Goal: Task Accomplishment & Management: Use online tool/utility

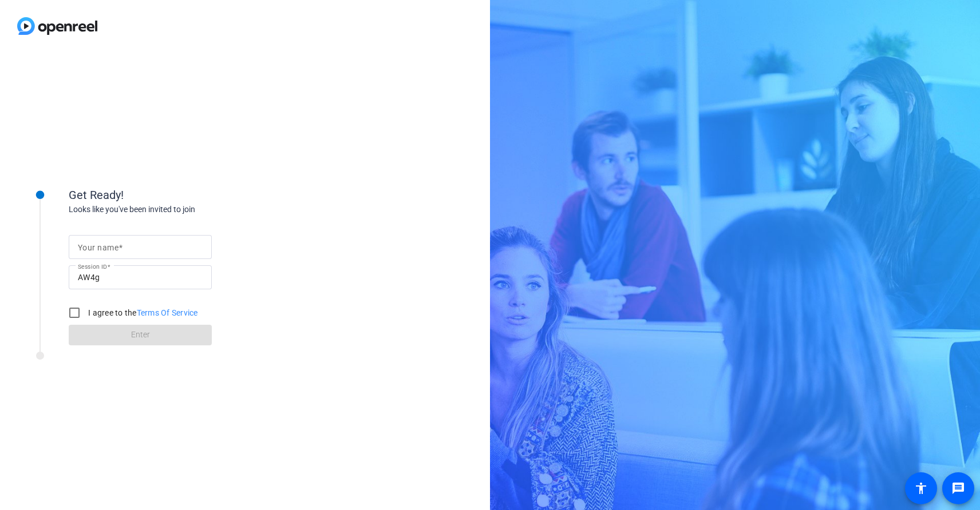
click at [140, 248] on input "Your name" at bounding box center [140, 247] width 125 height 14
type input "[PERSON_NAME]"
click at [74, 312] on input "I agree to the Terms Of Service" at bounding box center [74, 313] width 23 height 23
checkbox input "true"
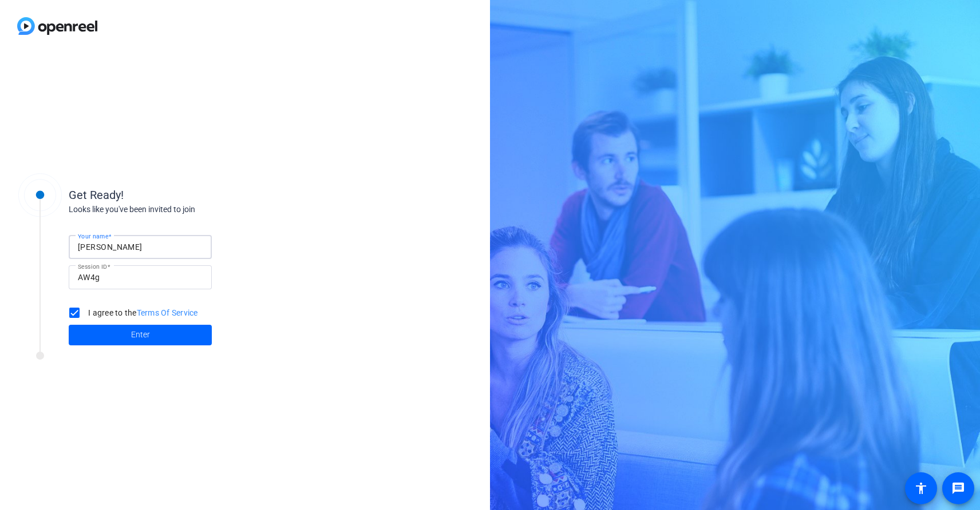
click at [180, 245] on input "[PERSON_NAME]" at bounding box center [140, 247] width 125 height 14
click at [146, 337] on span "Enter" at bounding box center [140, 335] width 19 height 12
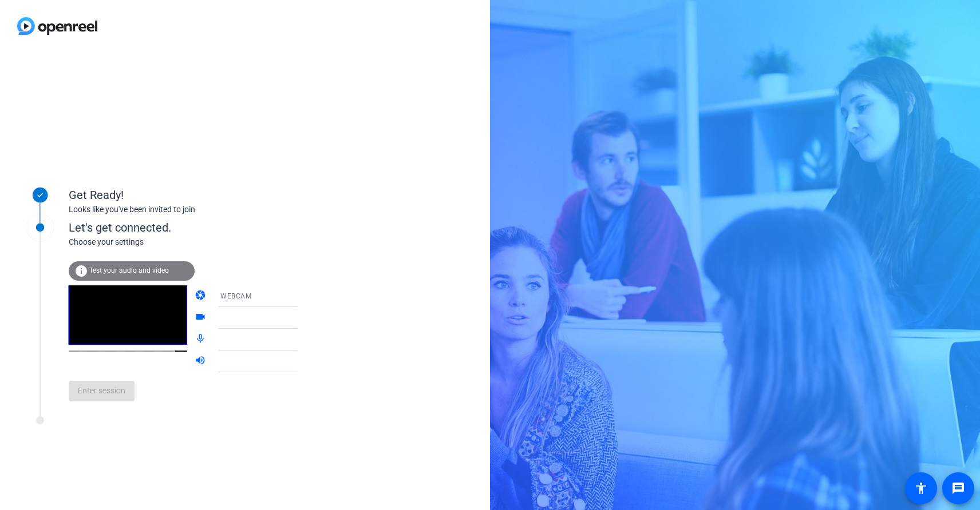
click at [302, 345] on icon at bounding box center [309, 340] width 14 height 14
click at [302, 341] on icon at bounding box center [309, 340] width 14 height 14
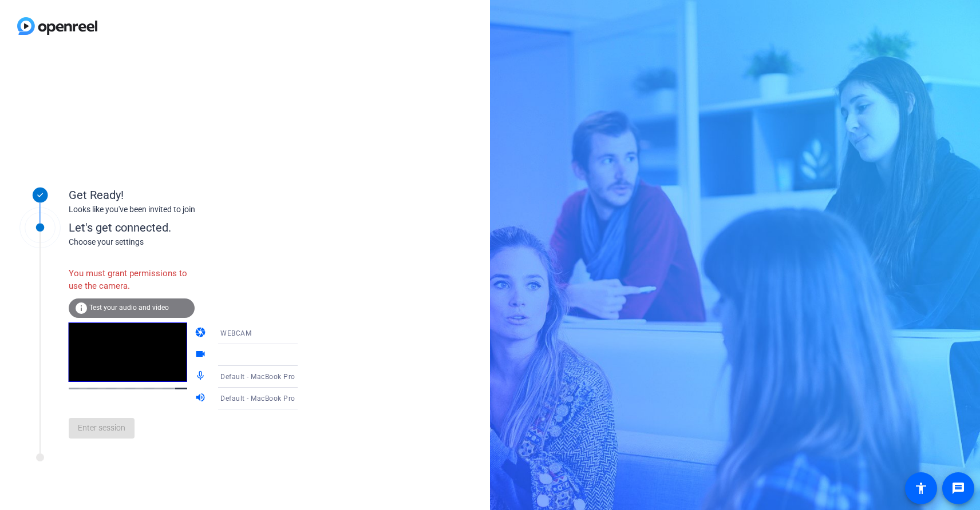
click at [306, 334] on icon at bounding box center [309, 333] width 6 height 3
click at [236, 357] on mat-option "WEBCAM" at bounding box center [249, 355] width 98 height 23
click at [302, 335] on icon at bounding box center [309, 334] width 14 height 14
click at [244, 374] on mat-option "DESKTOP" at bounding box center [249, 378] width 98 height 23
click at [249, 331] on div "DESKTOP" at bounding box center [262, 333] width 85 height 14
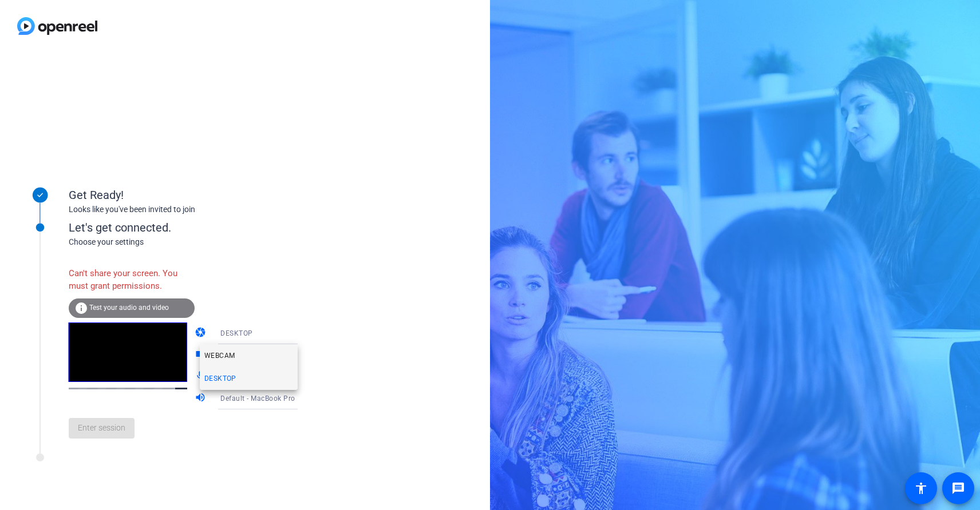
click at [228, 357] on span "WEBCAM" at bounding box center [219, 356] width 30 height 14
click at [343, 173] on div "Get Ready! Looks like you've been invited to join Let's get connected. Choose y…" at bounding box center [245, 281] width 490 height 458
click at [302, 354] on icon at bounding box center [309, 355] width 14 height 14
click at [251, 353] on div at bounding box center [262, 355] width 85 height 14
click at [274, 359] on div at bounding box center [262, 355] width 85 height 14
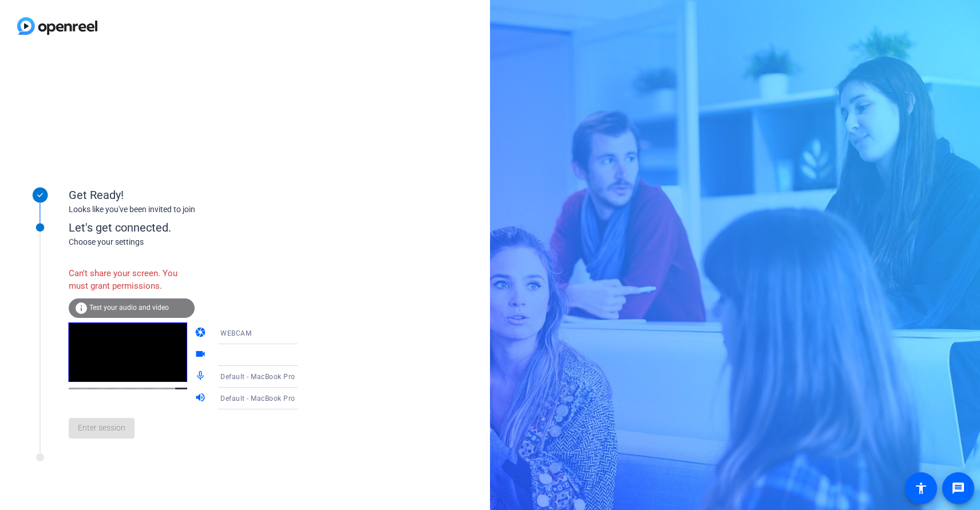
click at [274, 359] on div at bounding box center [262, 355] width 85 height 14
click at [302, 356] on icon at bounding box center [309, 355] width 14 height 14
click at [302, 358] on icon at bounding box center [309, 355] width 14 height 14
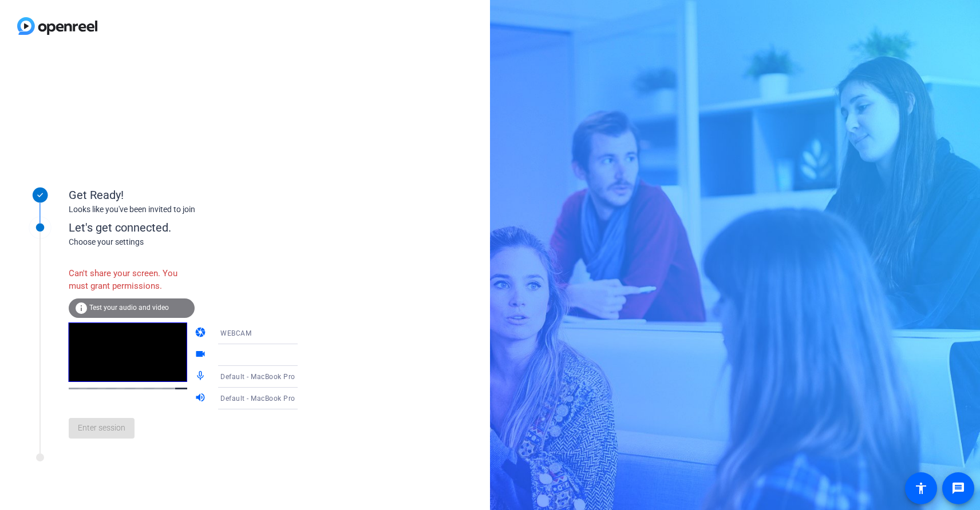
click at [302, 358] on icon at bounding box center [309, 355] width 14 height 14
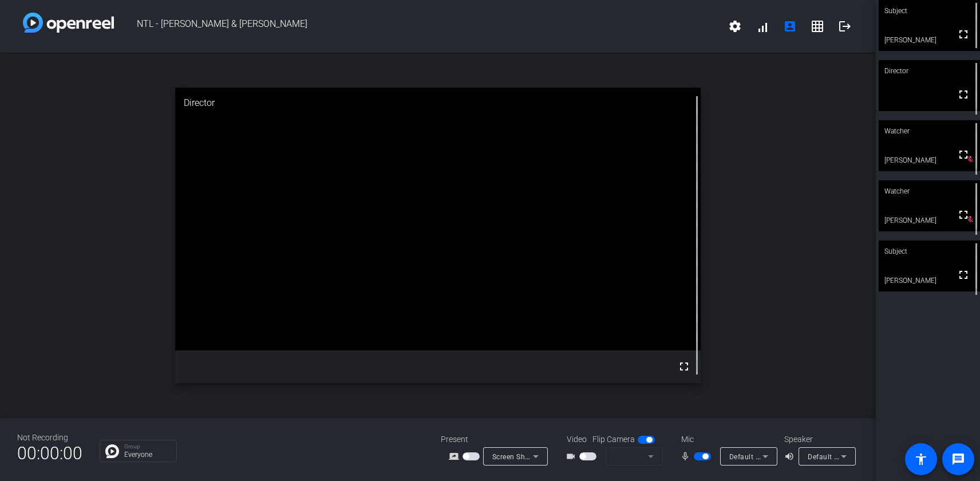
click at [584, 458] on span "button" at bounding box center [583, 456] width 6 height 6
click at [793, 29] on mat-icon "account_box" at bounding box center [790, 26] width 14 height 14
click at [701, 455] on span "button" at bounding box center [702, 456] width 17 height 8
click at [700, 455] on span "button" at bounding box center [702, 456] width 17 height 8
drag, startPoint x: 708, startPoint y: 455, endPoint x: 698, endPoint y: 455, distance: 10.3
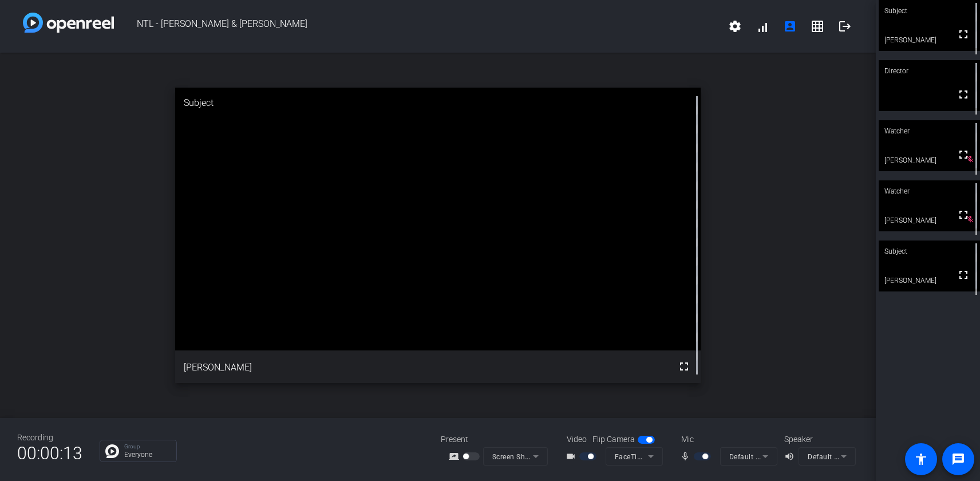
click at [698, 455] on div at bounding box center [703, 456] width 19 height 8
click at [685, 455] on mat-icon "mic_none" at bounding box center [687, 456] width 14 height 14
click at [703, 455] on span "button" at bounding box center [705, 456] width 6 height 6
click at [703, 455] on span "button" at bounding box center [702, 456] width 17 height 8
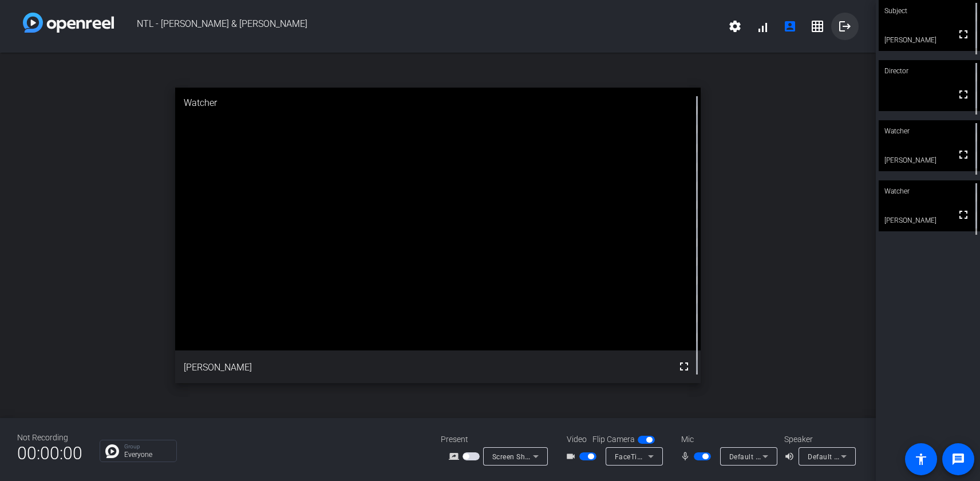
click at [843, 26] on mat-icon "logout" at bounding box center [845, 26] width 14 height 14
